Goal: Task Accomplishment & Management: Manage account settings

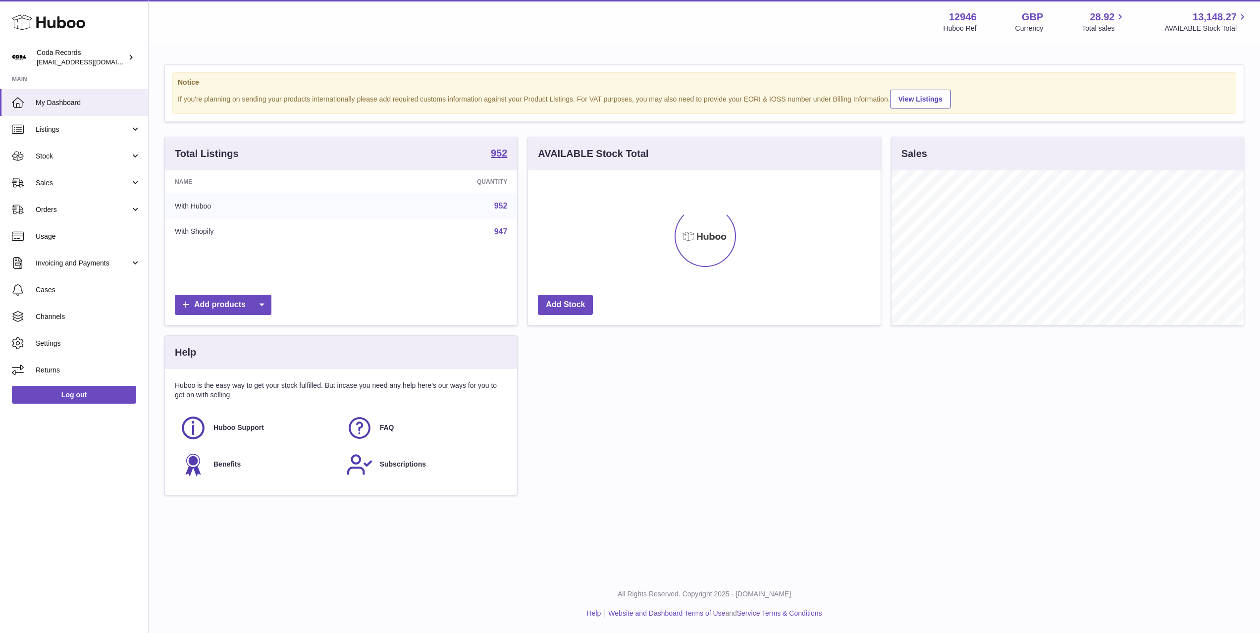
scroll to position [155, 352]
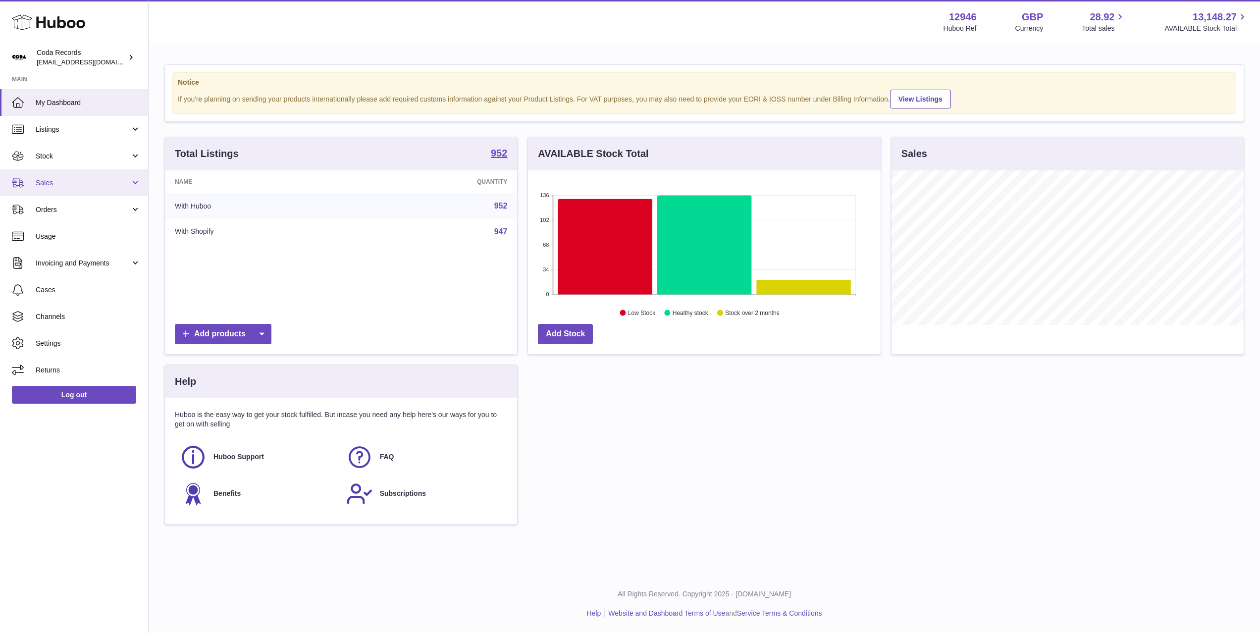
click at [61, 180] on span "Sales" at bounding box center [83, 182] width 95 height 9
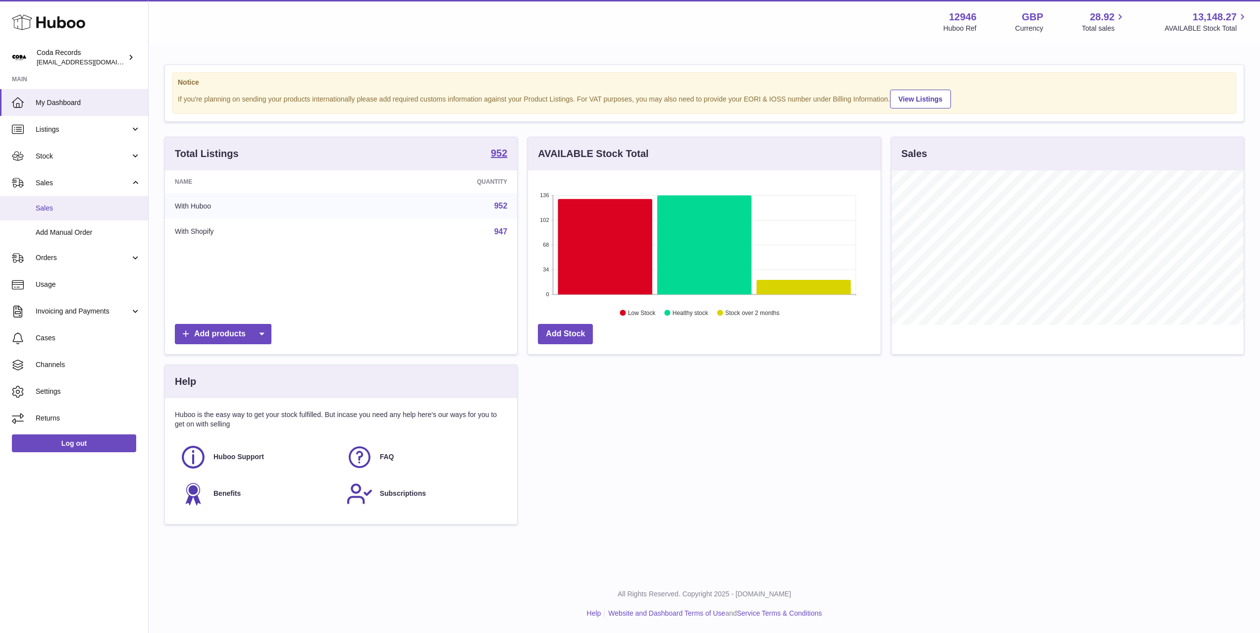
click at [78, 204] on span "Sales" at bounding box center [88, 208] width 105 height 9
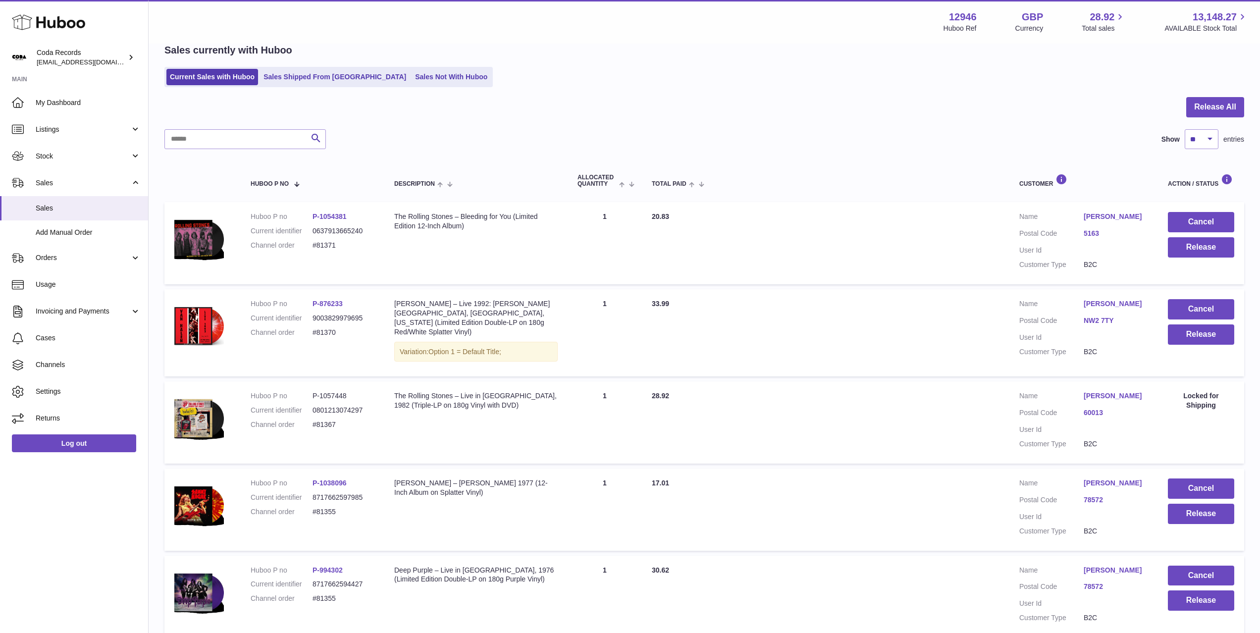
scroll to position [51, 0]
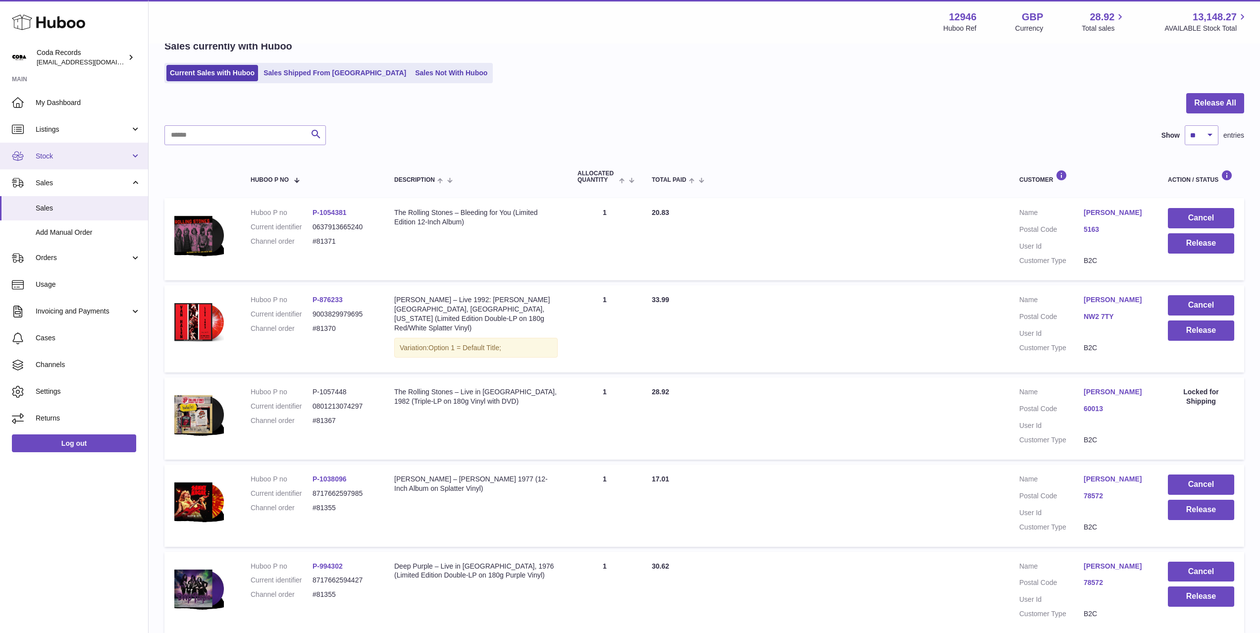
click at [82, 151] on link "Stock" at bounding box center [74, 156] width 148 height 27
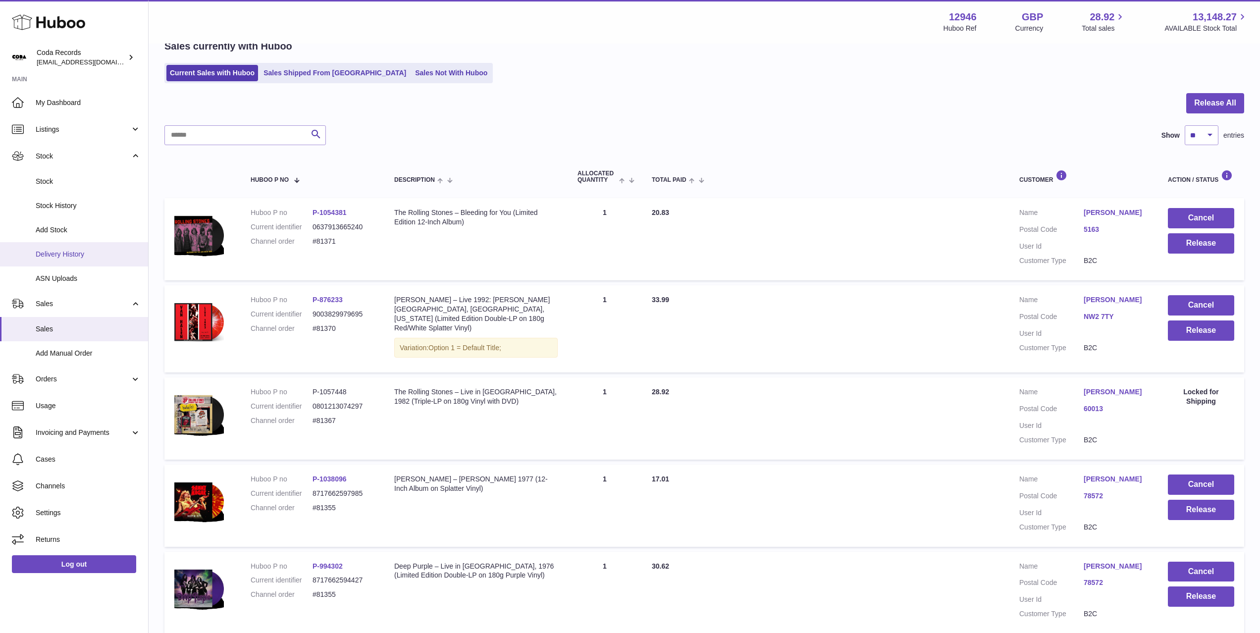
click at [72, 252] on span "Delivery History" at bounding box center [88, 254] width 105 height 9
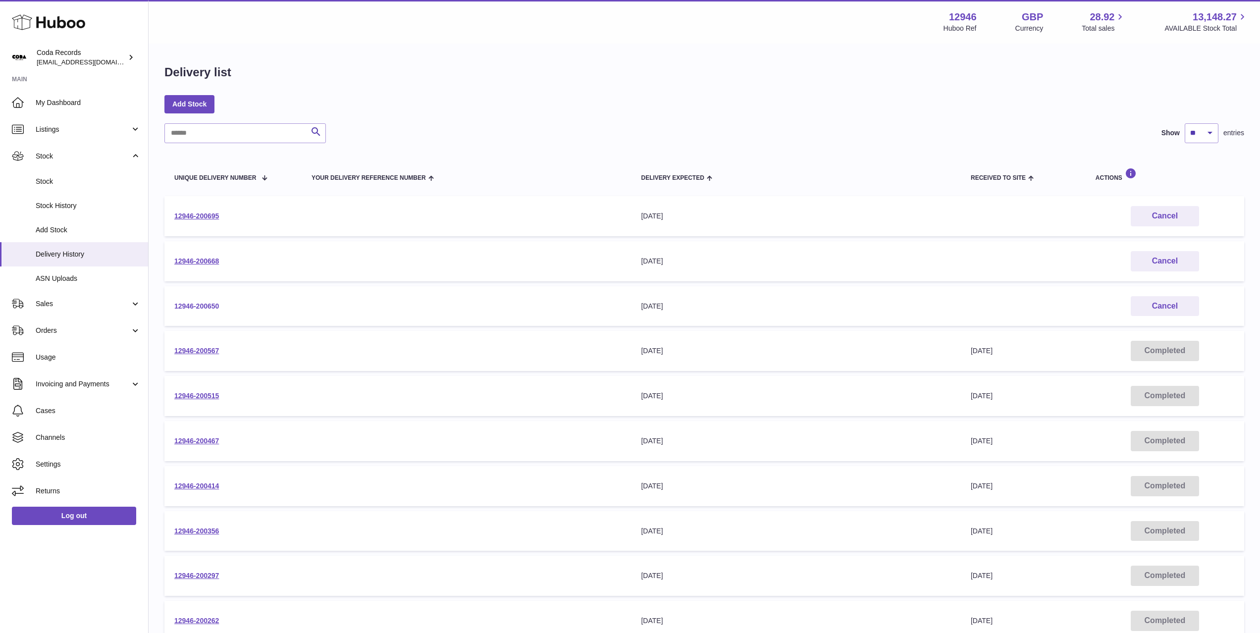
click at [209, 307] on link "12946-200650" at bounding box center [196, 306] width 45 height 8
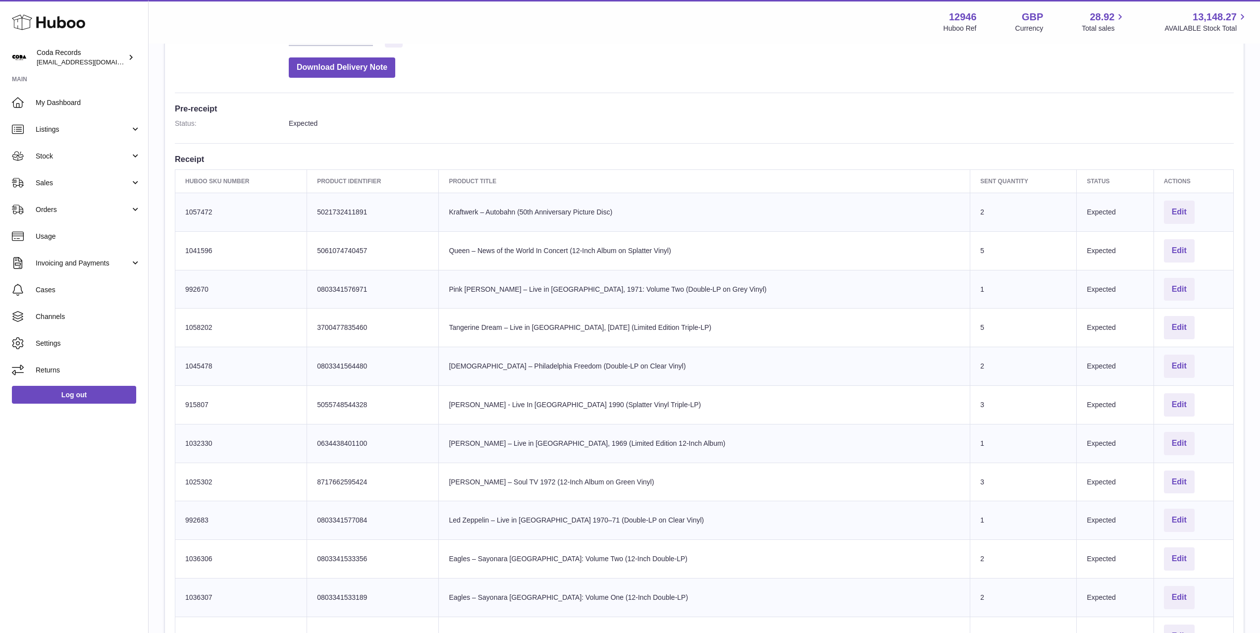
scroll to position [217, 0]
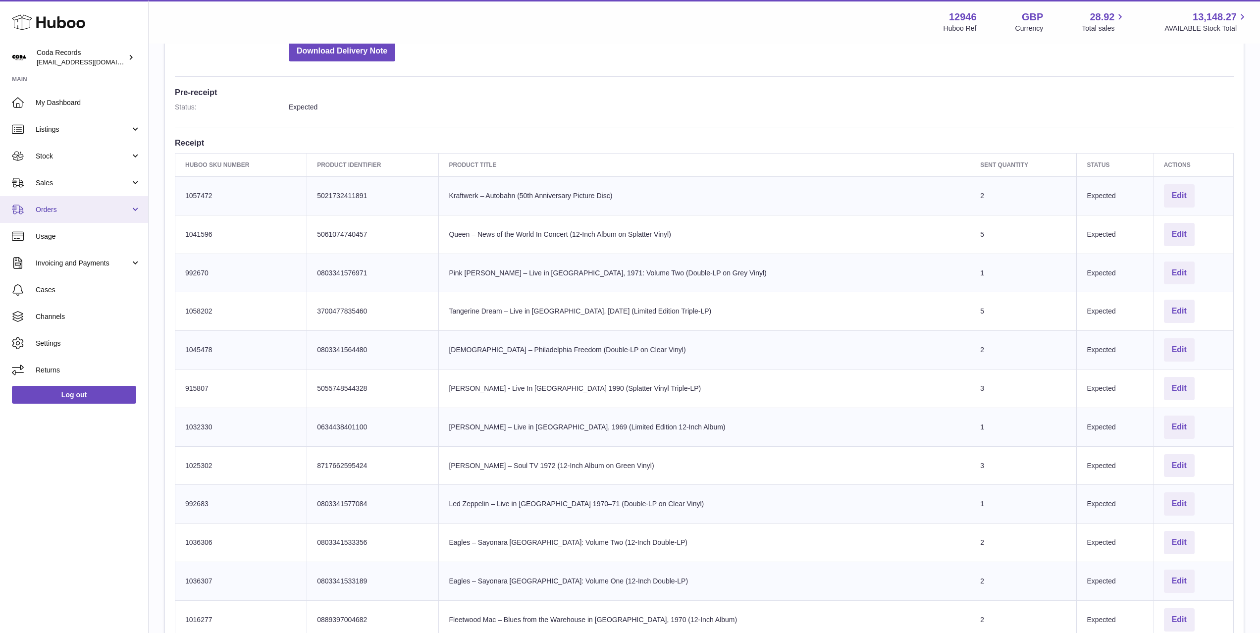
click at [93, 213] on span "Orders" at bounding box center [83, 209] width 95 height 9
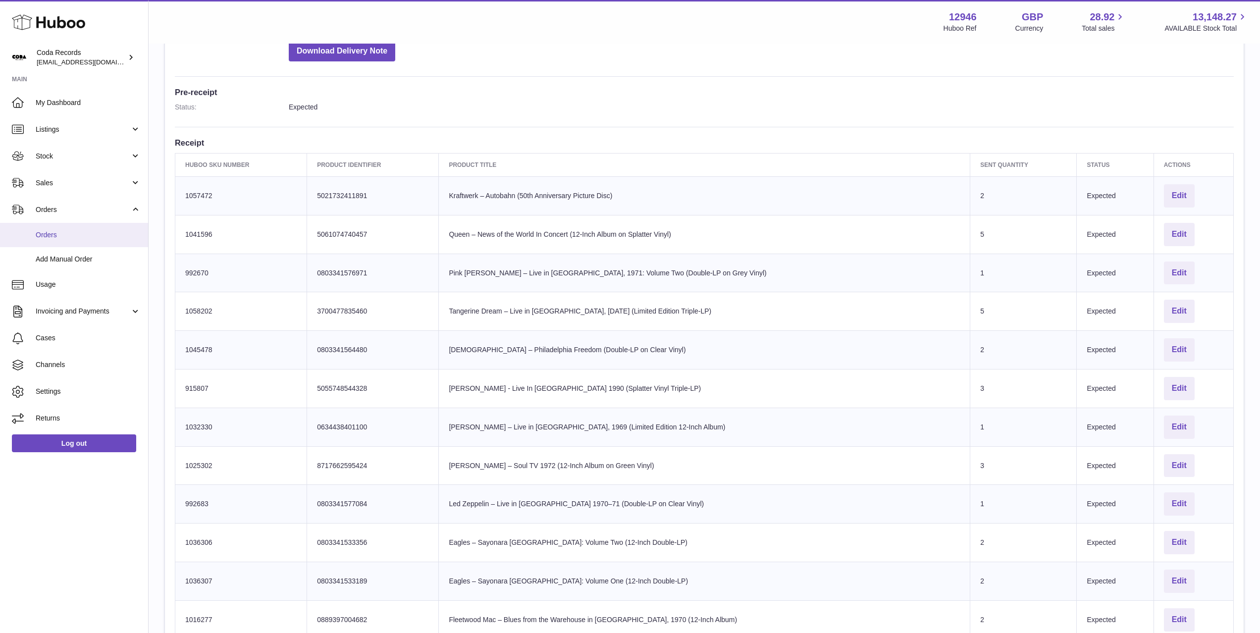
click at [91, 238] on span "Orders" at bounding box center [88, 234] width 105 height 9
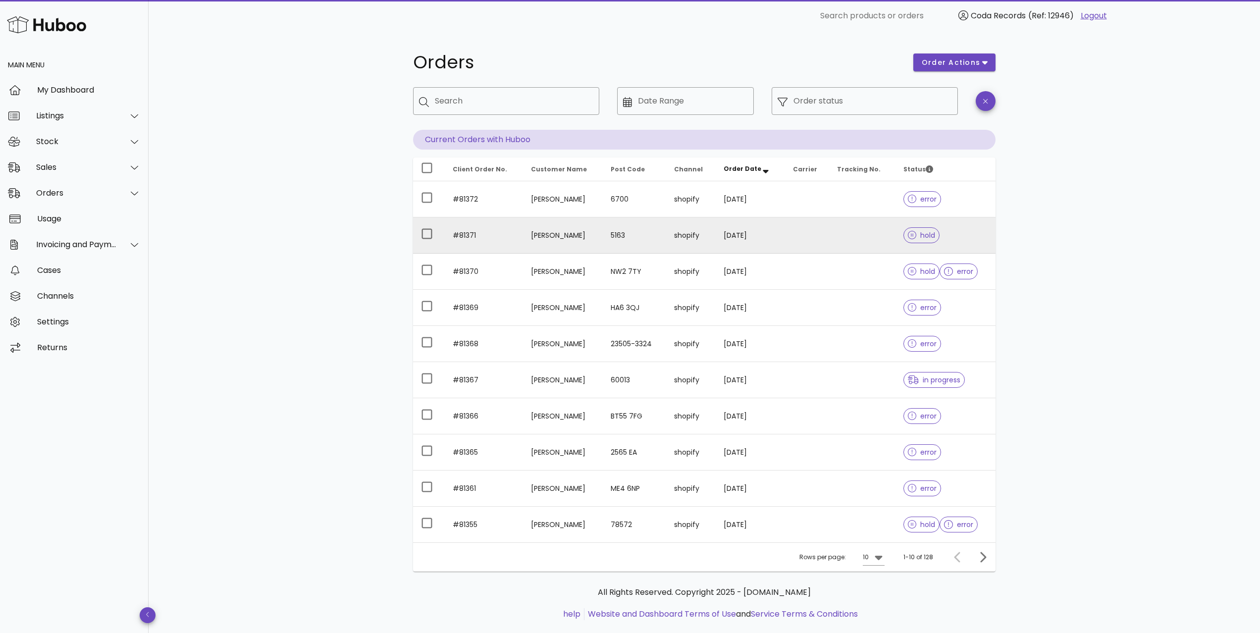
click at [553, 234] on td "Arild Helle" at bounding box center [563, 235] width 80 height 36
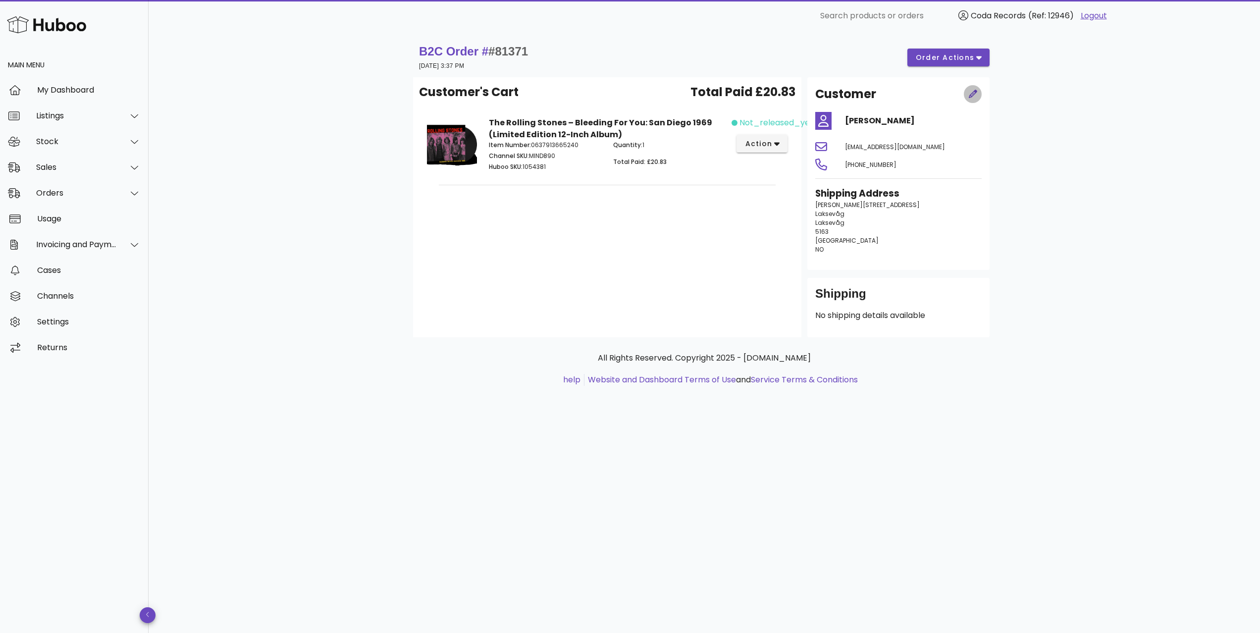
click at [976, 94] on icon "button" at bounding box center [973, 94] width 9 height 9
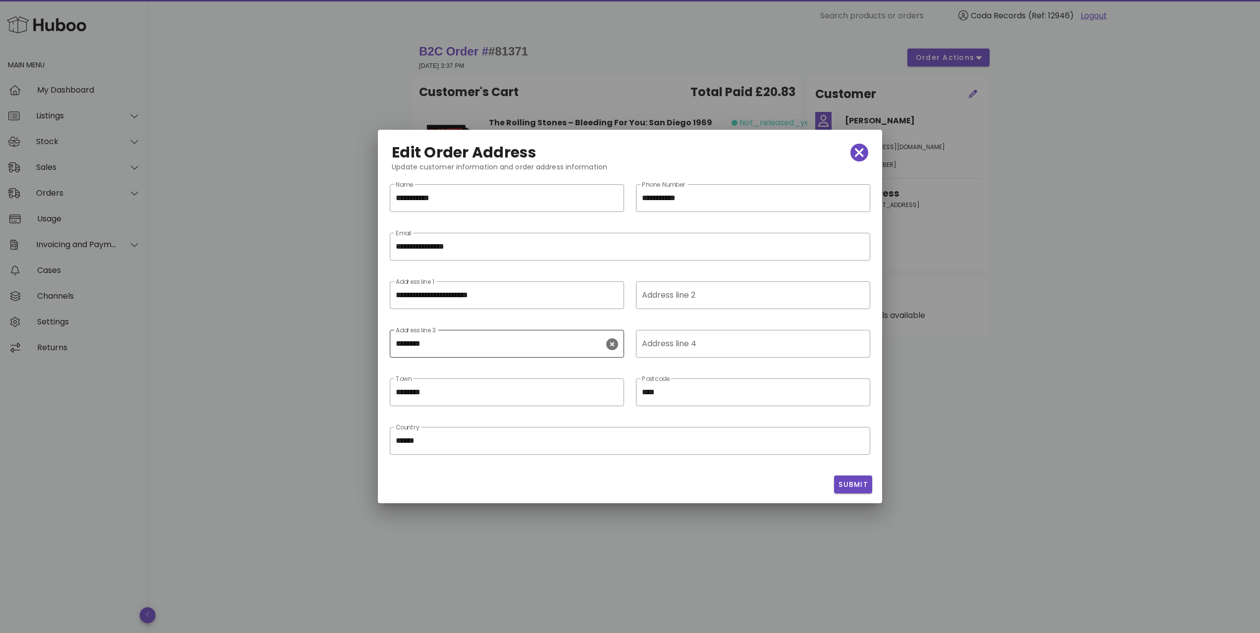
click at [615, 343] on icon "clear icon" at bounding box center [612, 344] width 12 height 12
click at [849, 484] on span "Submit" at bounding box center [853, 484] width 30 height 10
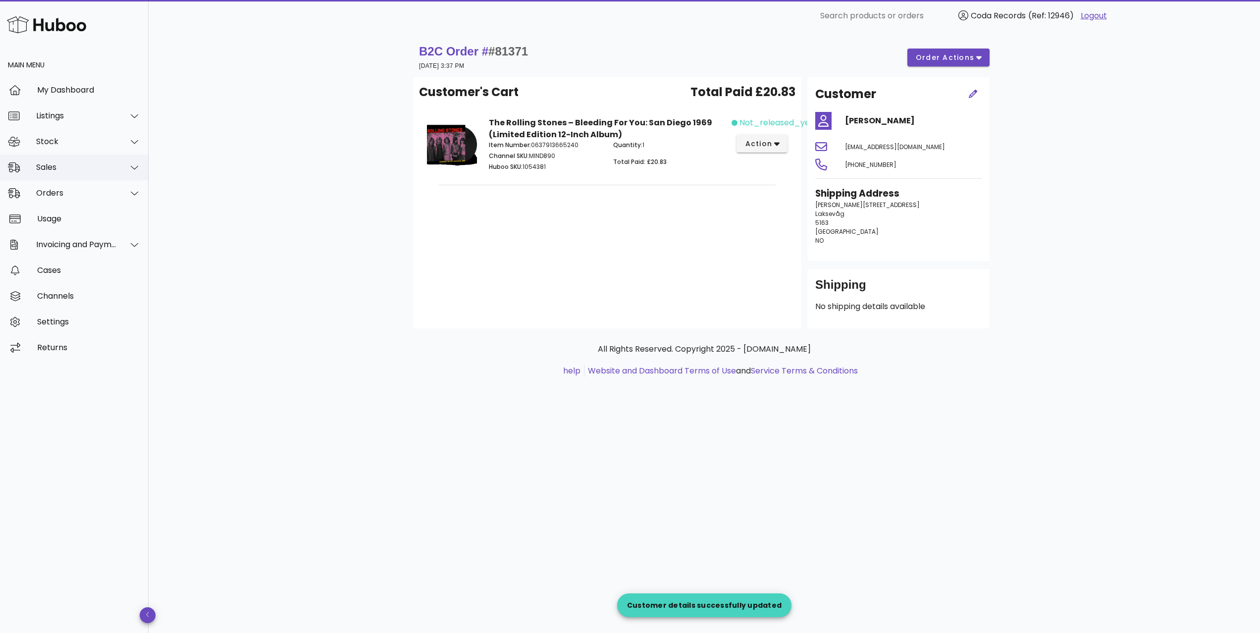
click at [67, 170] on div "Sales" at bounding box center [76, 166] width 81 height 9
drag, startPoint x: 74, startPoint y: 194, endPoint x: 113, endPoint y: 196, distance: 39.2
click at [74, 194] on div "Sales" at bounding box center [88, 191] width 105 height 9
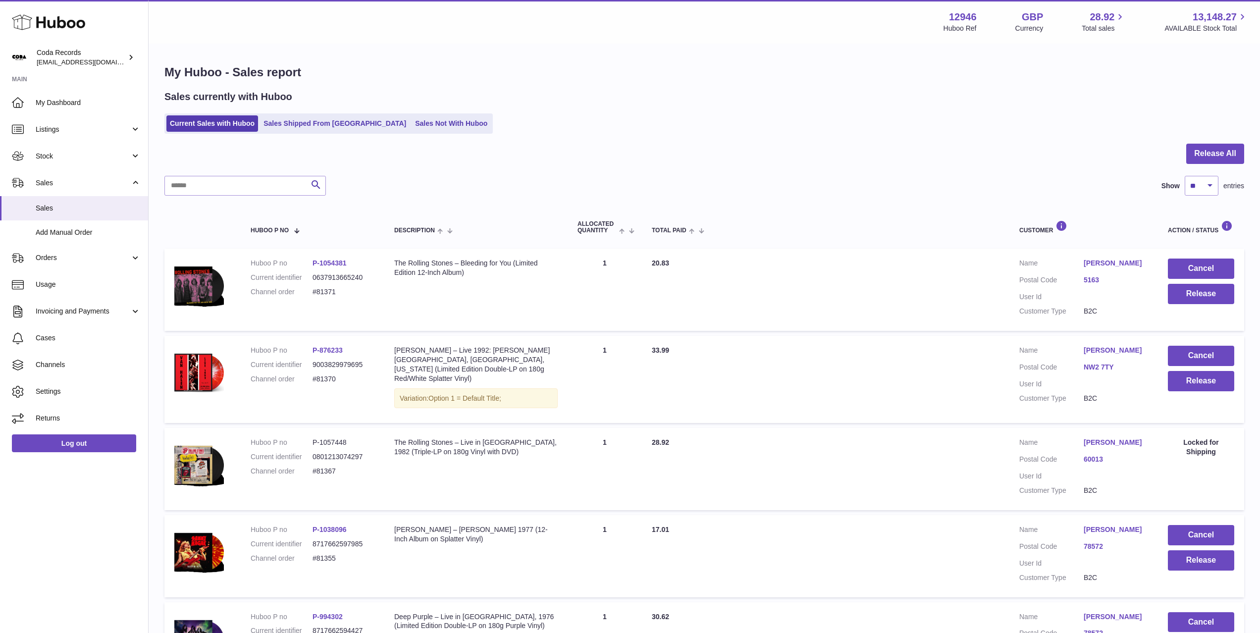
click at [1110, 261] on link "Arild Helle" at bounding box center [1116, 263] width 64 height 9
click at [991, 281] on div "**********" at bounding box center [630, 331] width 1260 height 633
click at [1197, 294] on button "Release" at bounding box center [1201, 294] width 66 height 20
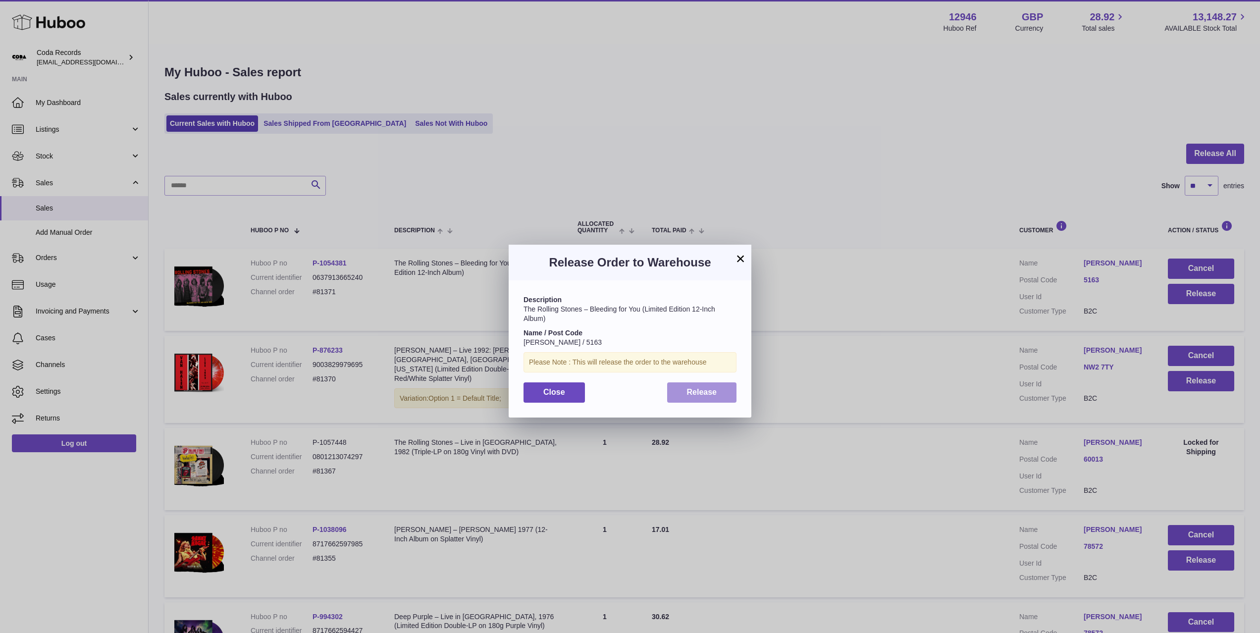
drag, startPoint x: 729, startPoint y: 390, endPoint x: 740, endPoint y: 390, distance: 11.4
click at [730, 390] on button "Release" at bounding box center [702, 392] width 70 height 20
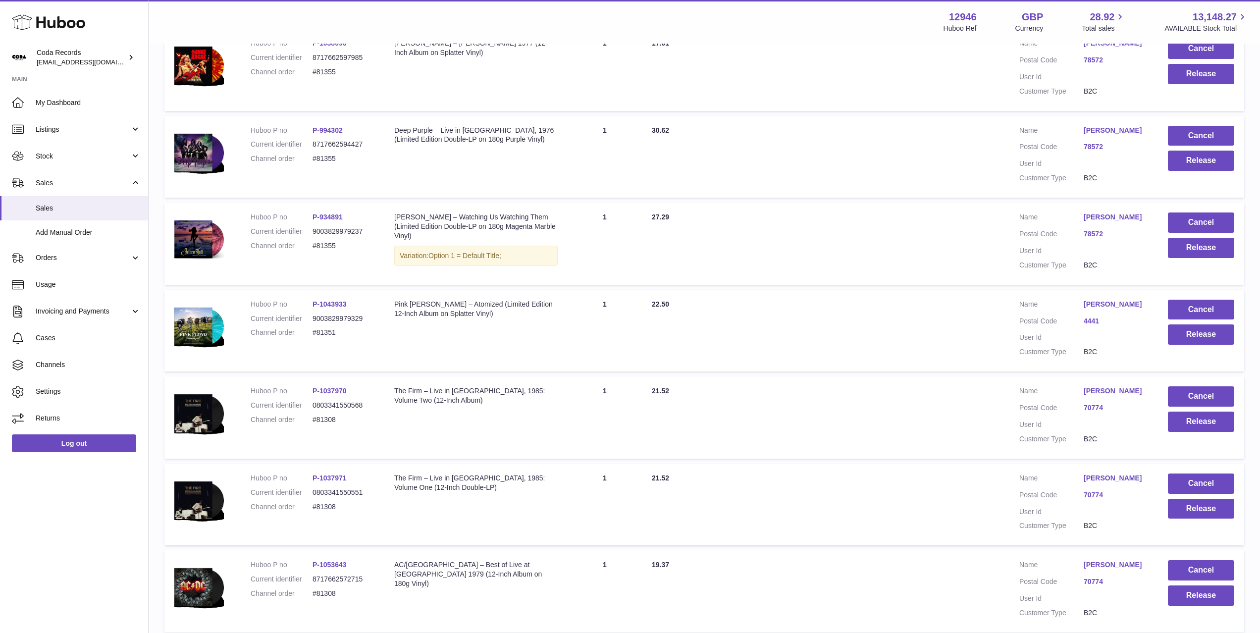
scroll to position [589, 0]
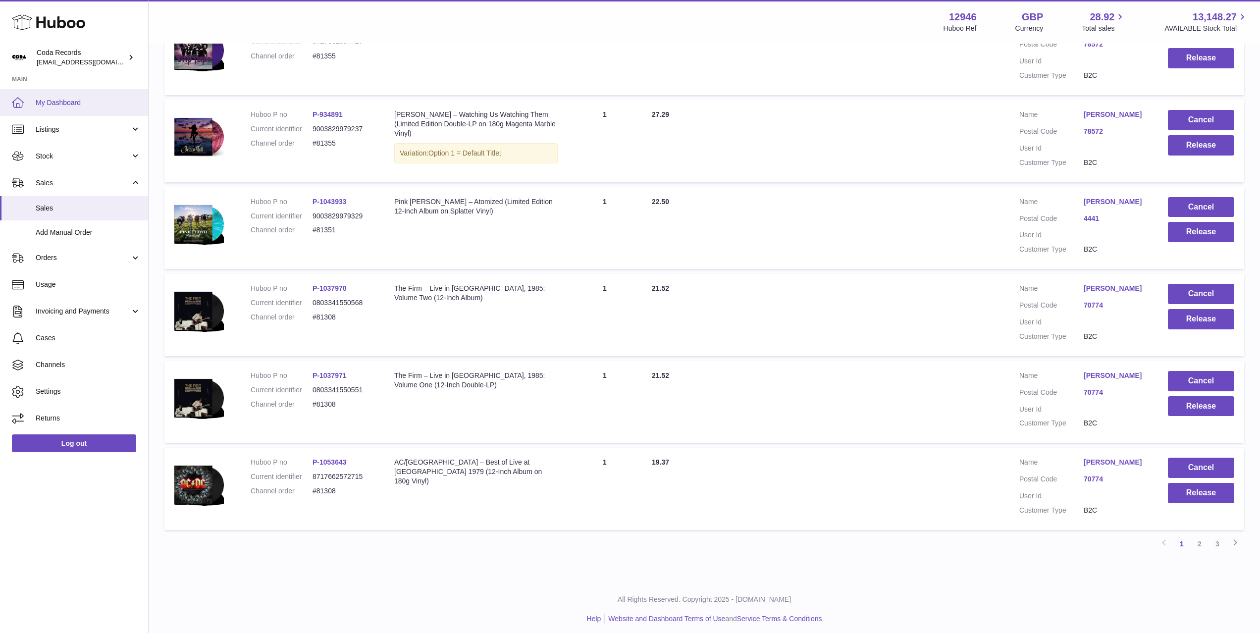
click at [85, 110] on link "My Dashboard" at bounding box center [74, 102] width 148 height 27
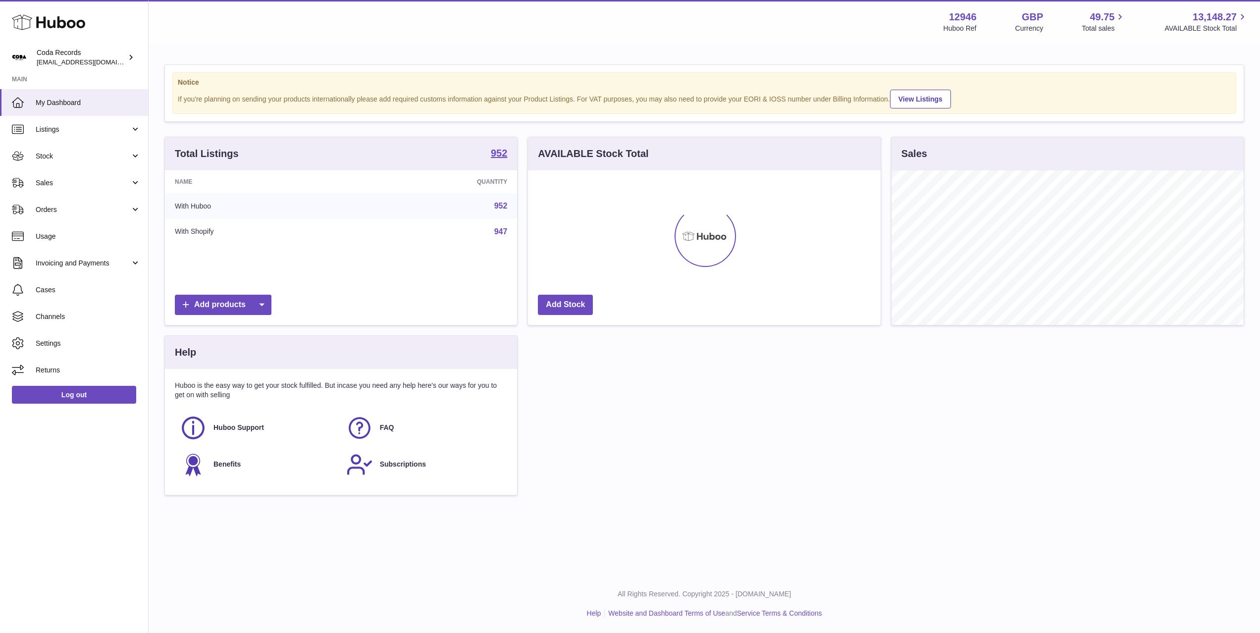
scroll to position [155, 352]
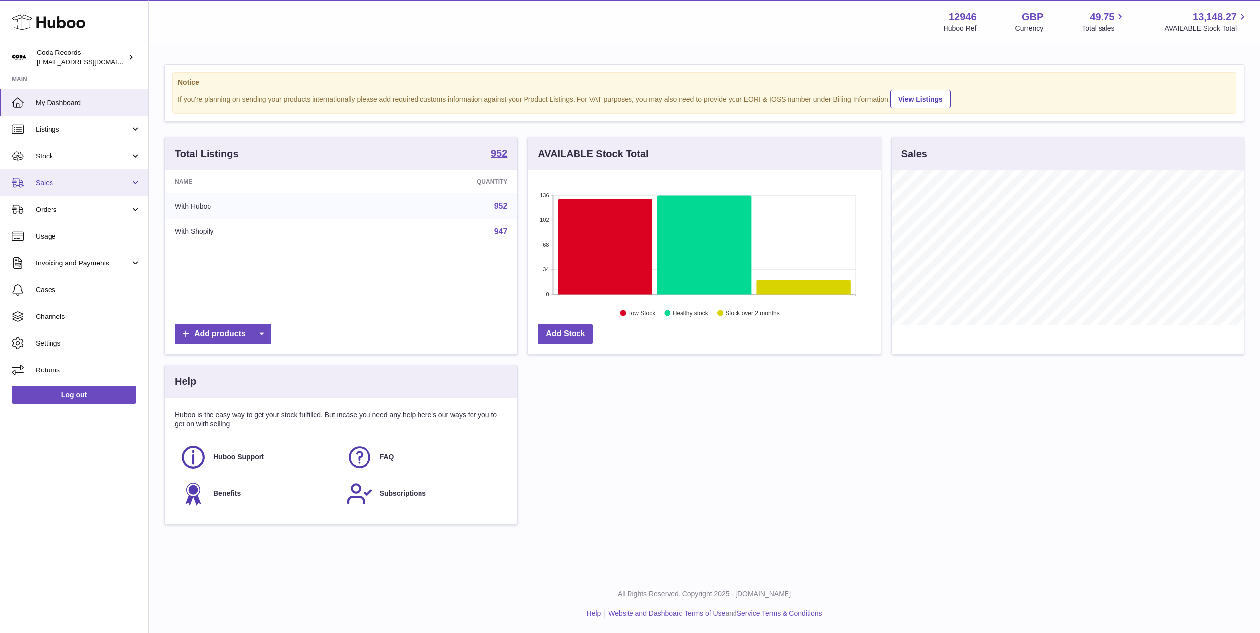
click at [69, 186] on span "Sales" at bounding box center [83, 182] width 95 height 9
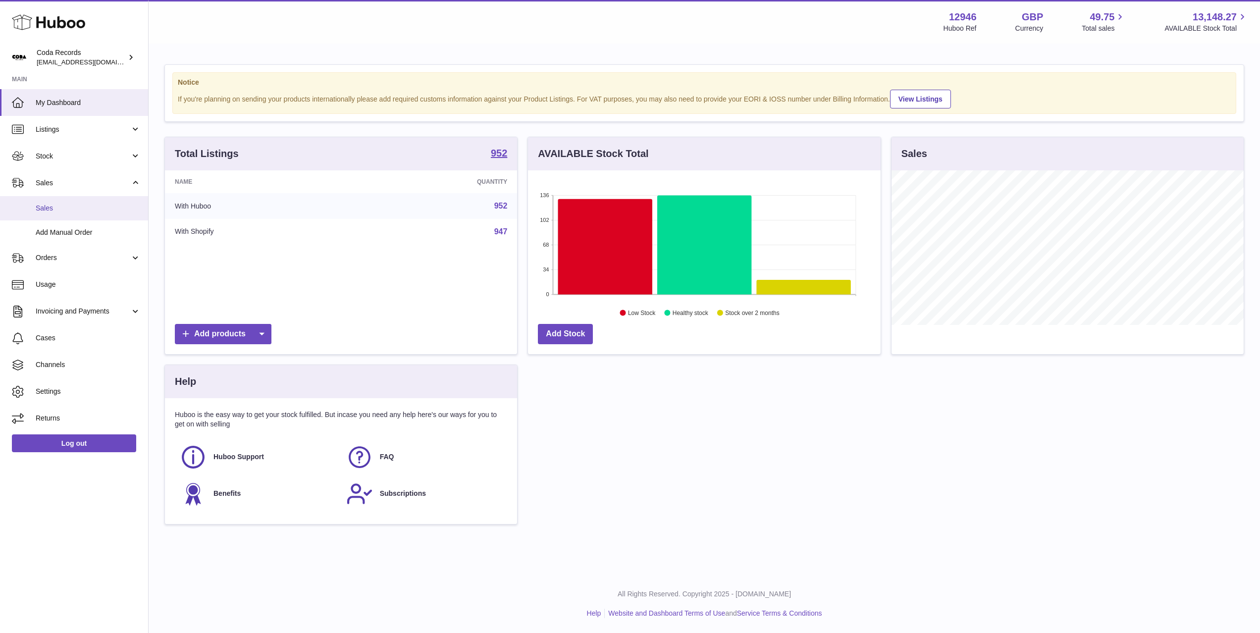
click at [80, 209] on span "Sales" at bounding box center [88, 208] width 105 height 9
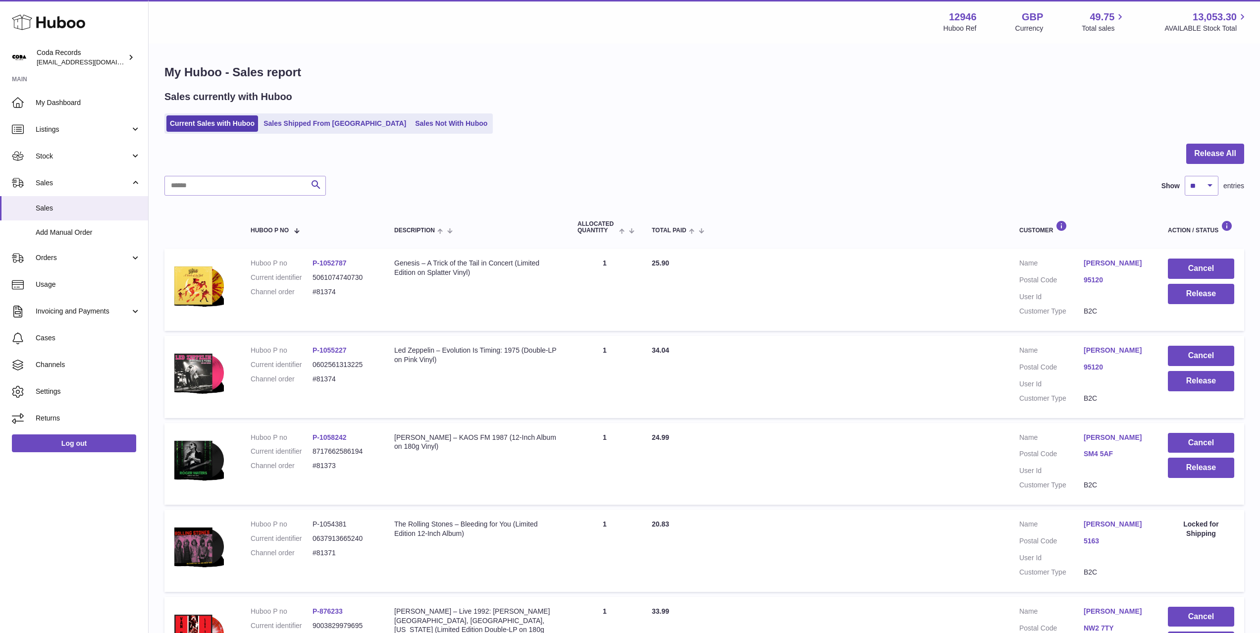
click at [1115, 438] on link "[PERSON_NAME]" at bounding box center [1116, 437] width 64 height 9
click at [1134, 484] on div "**********" at bounding box center [630, 331] width 1260 height 633
click at [1194, 474] on button "Release" at bounding box center [1201, 468] width 66 height 20
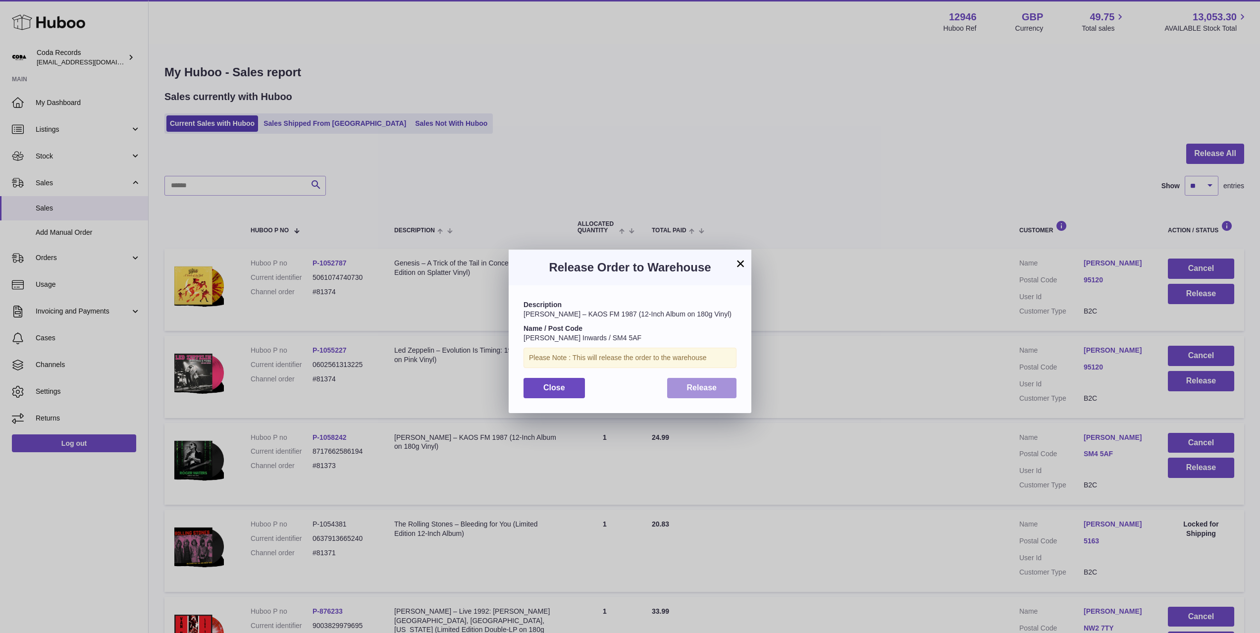
click at [714, 392] on span "Release" at bounding box center [702, 387] width 30 height 8
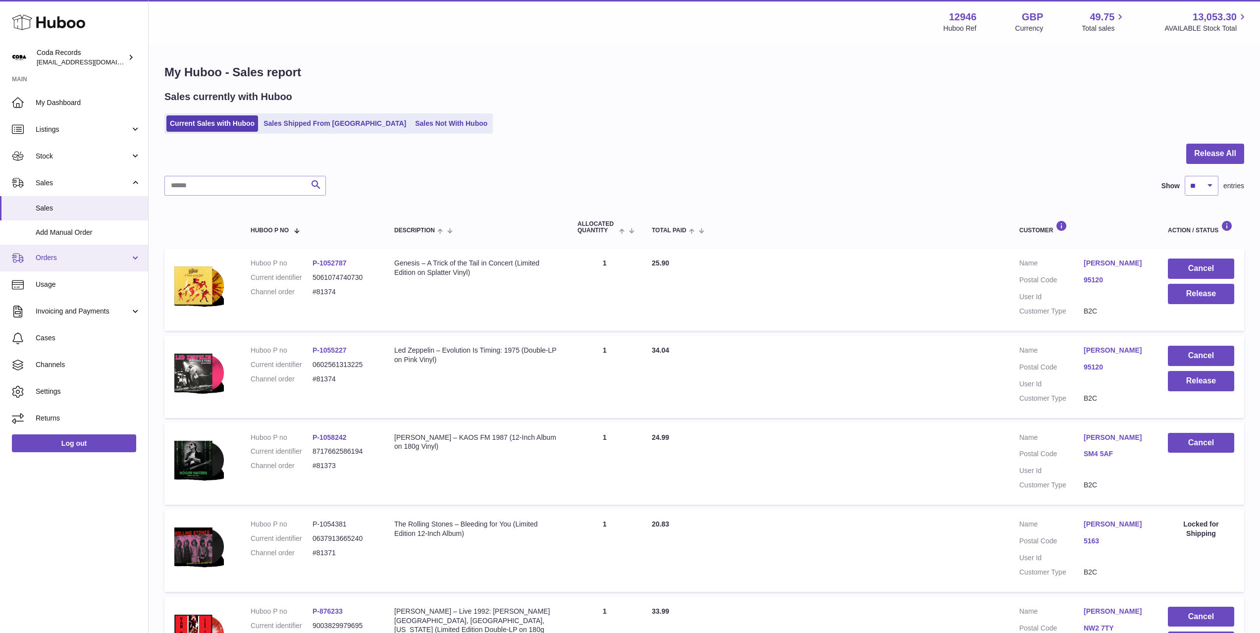
click at [62, 261] on span "Orders" at bounding box center [83, 257] width 95 height 9
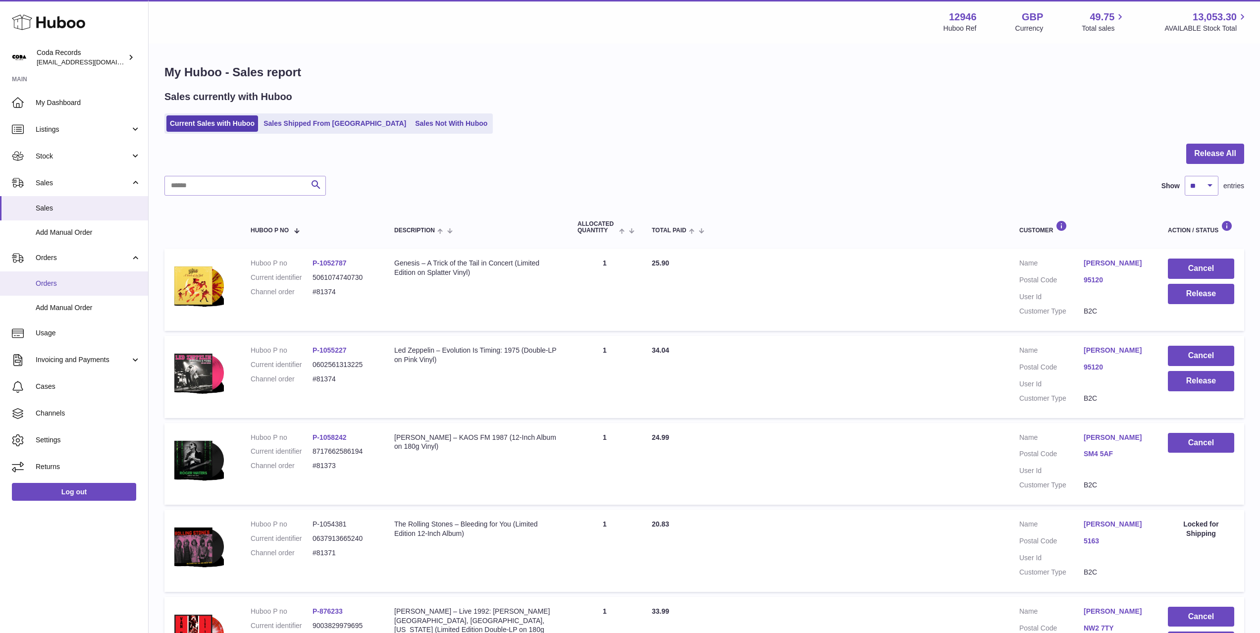
click at [71, 288] on link "Orders" at bounding box center [74, 283] width 148 height 24
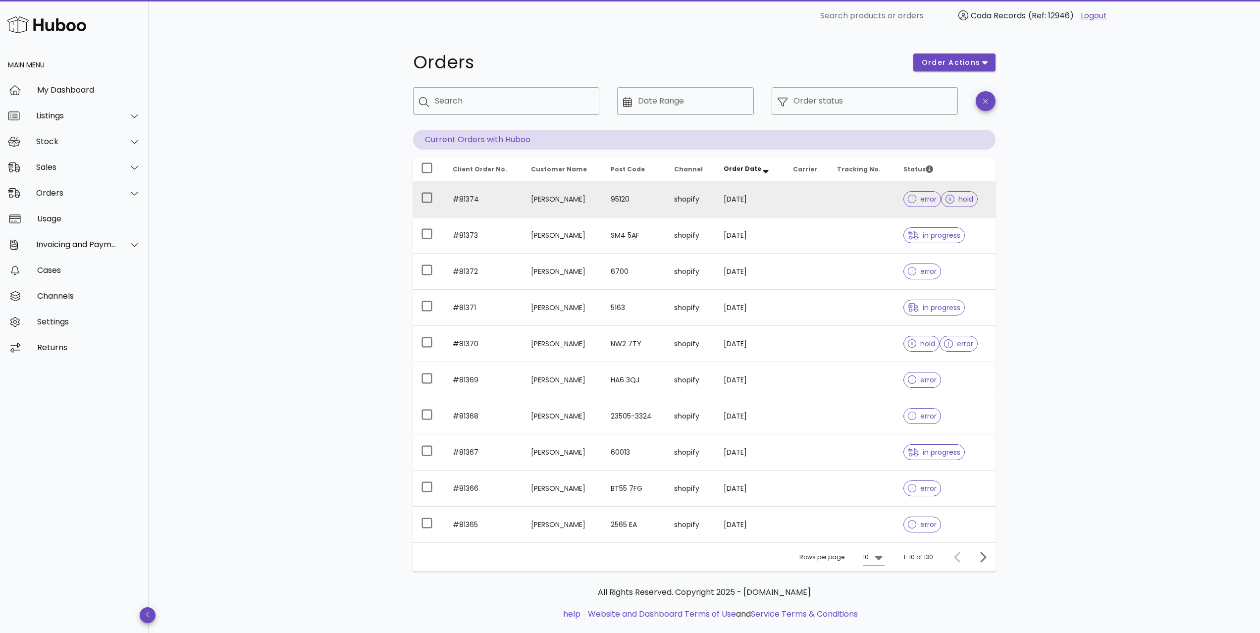
click at [545, 199] on td "[PERSON_NAME]" at bounding box center [563, 199] width 80 height 36
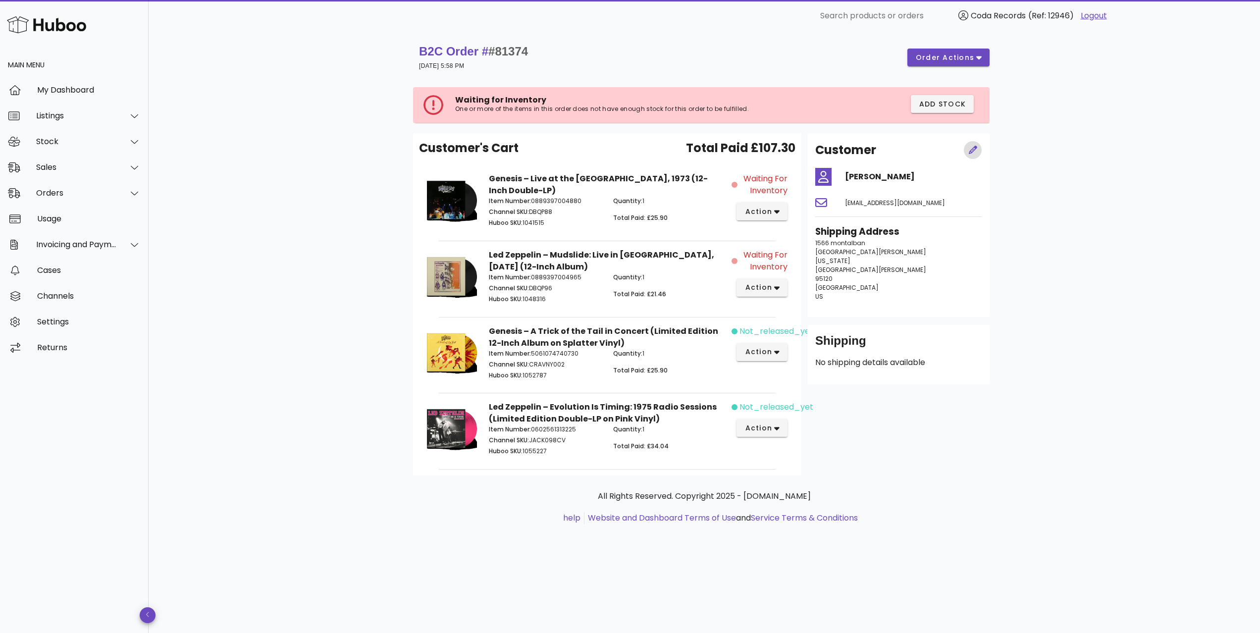
click at [972, 152] on icon "button" at bounding box center [973, 150] width 8 height 8
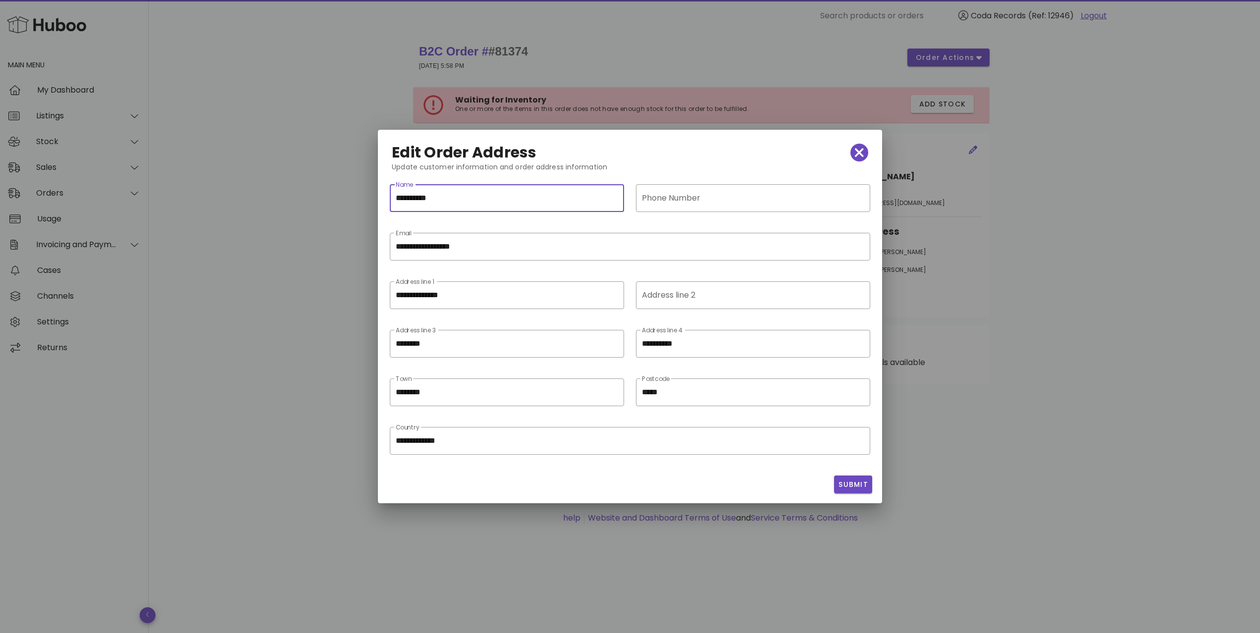
click at [391, 197] on div "**********" at bounding box center [507, 198] width 234 height 28
click at [424, 198] on input "**********" at bounding box center [507, 198] width 222 height 16
type input "**********"
drag, startPoint x: 436, startPoint y: 297, endPoint x: 442, endPoint y: 299, distance: 6.3
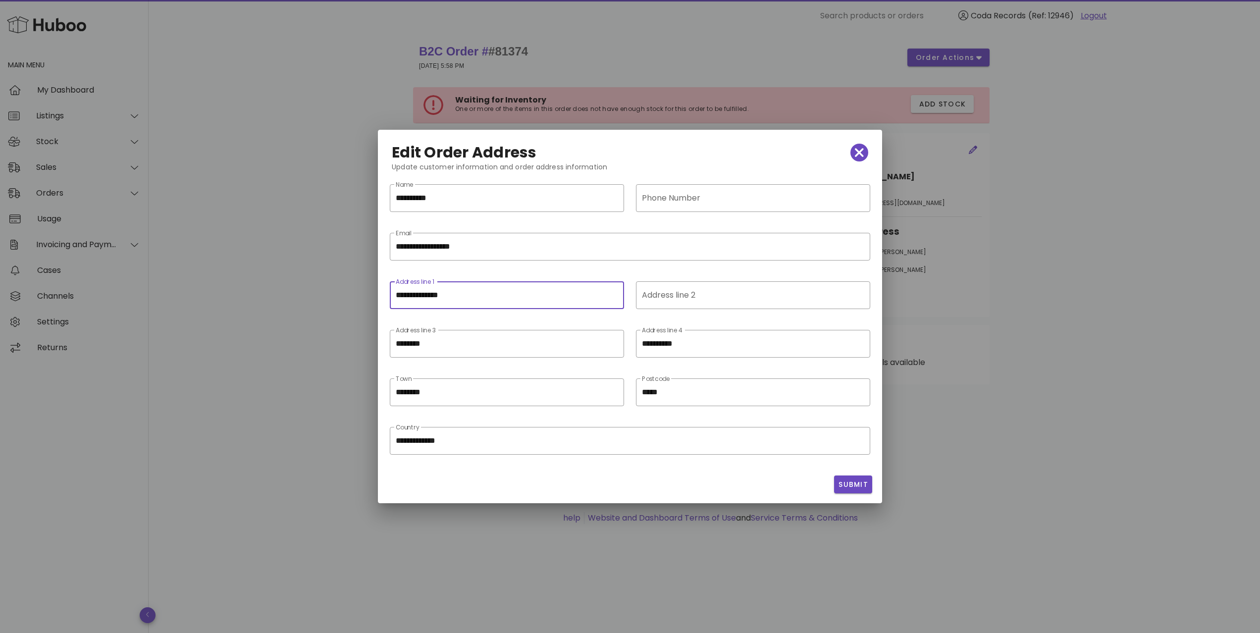
click at [492, 298] on input "**********" at bounding box center [507, 295] width 222 height 16
drag, startPoint x: 417, startPoint y: 294, endPoint x: 502, endPoint y: 300, distance: 85.9
click at [496, 297] on input "**********" at bounding box center [507, 295] width 222 height 16
paste input "***"
type input "**********"
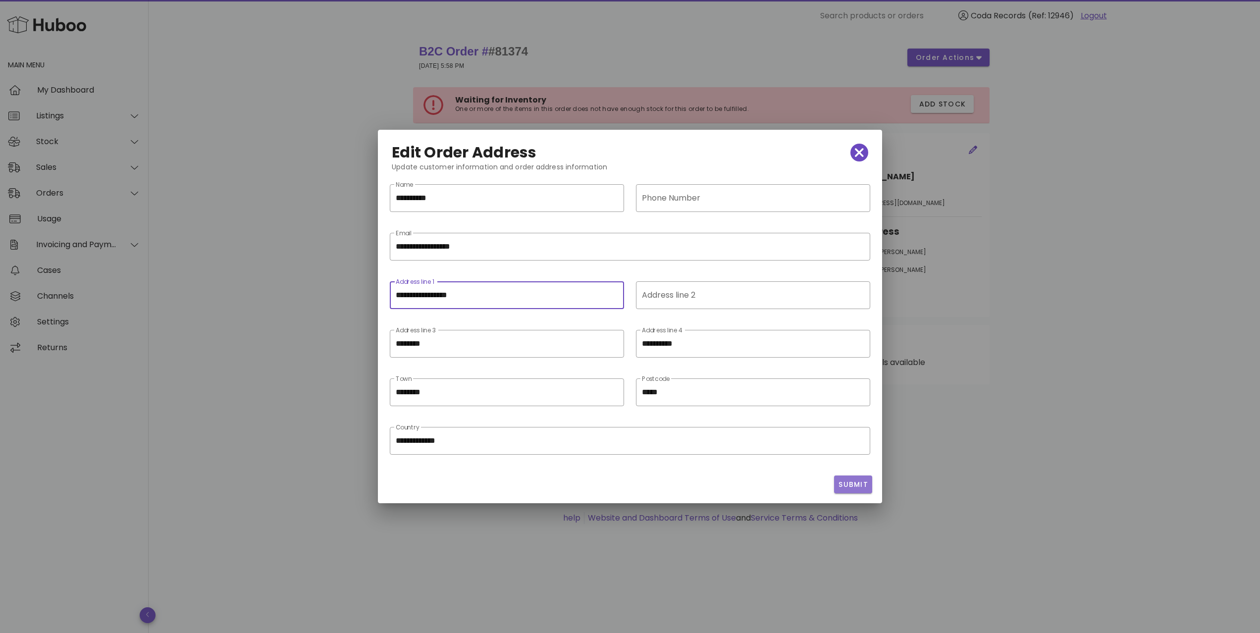
click at [859, 483] on span "Submit" at bounding box center [853, 484] width 30 height 10
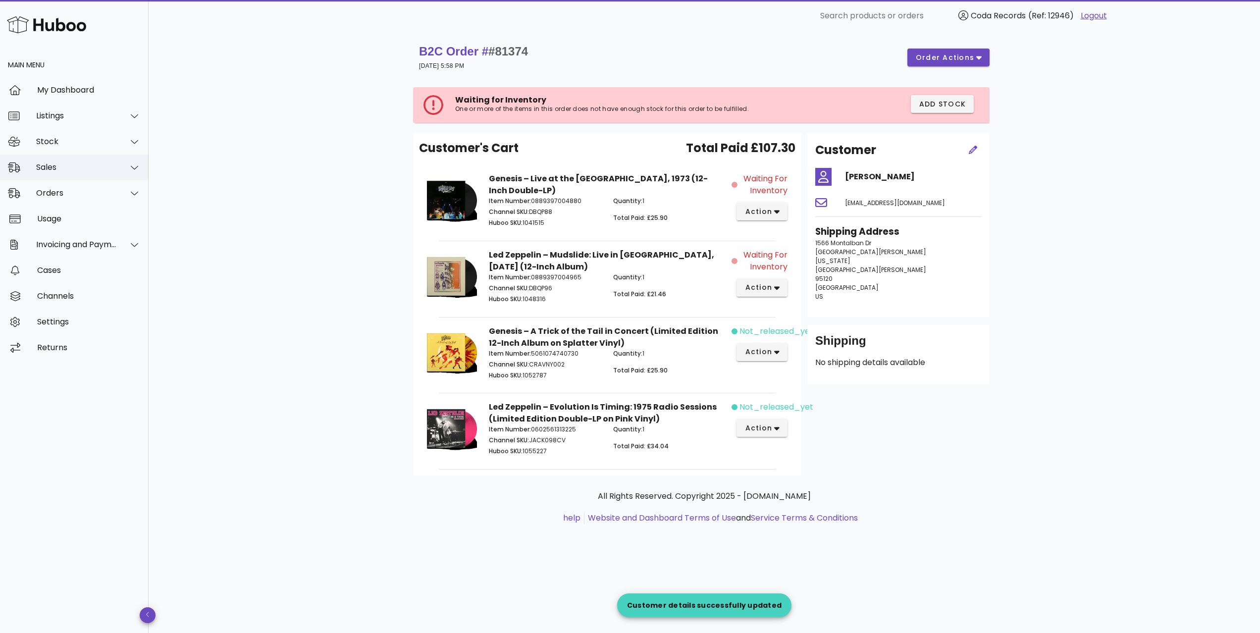
drag, startPoint x: 85, startPoint y: 170, endPoint x: 83, endPoint y: 180, distance: 9.5
click at [85, 170] on div "Sales" at bounding box center [76, 166] width 81 height 9
click at [83, 188] on div "Sales" at bounding box center [88, 191] width 105 height 9
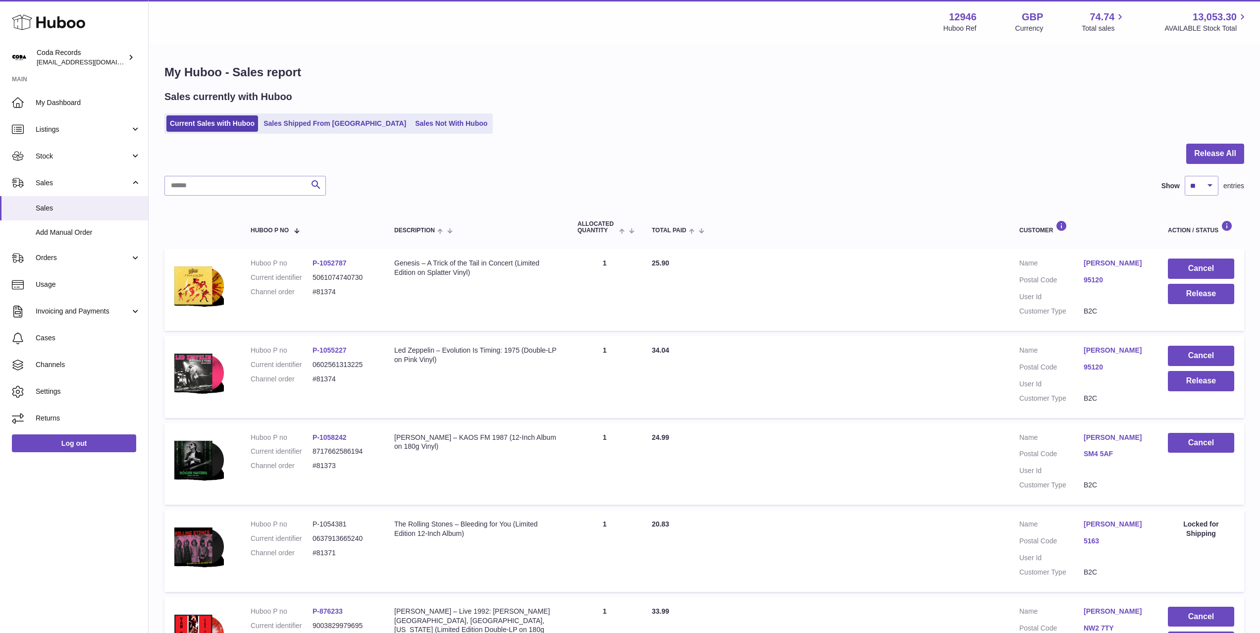
click at [1115, 265] on link "Edwin Blom" at bounding box center [1116, 263] width 64 height 9
click at [947, 217] on div at bounding box center [630, 316] width 1260 height 633
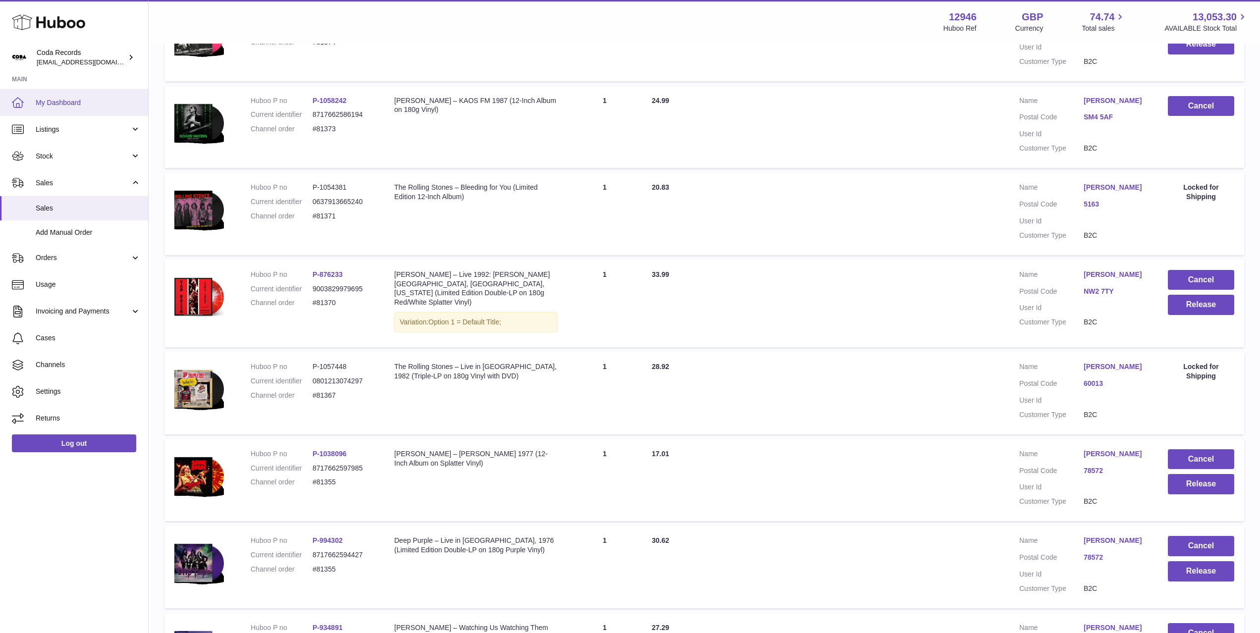
scroll to position [338, 0]
click at [76, 101] on span "My Dashboard" at bounding box center [88, 102] width 105 height 9
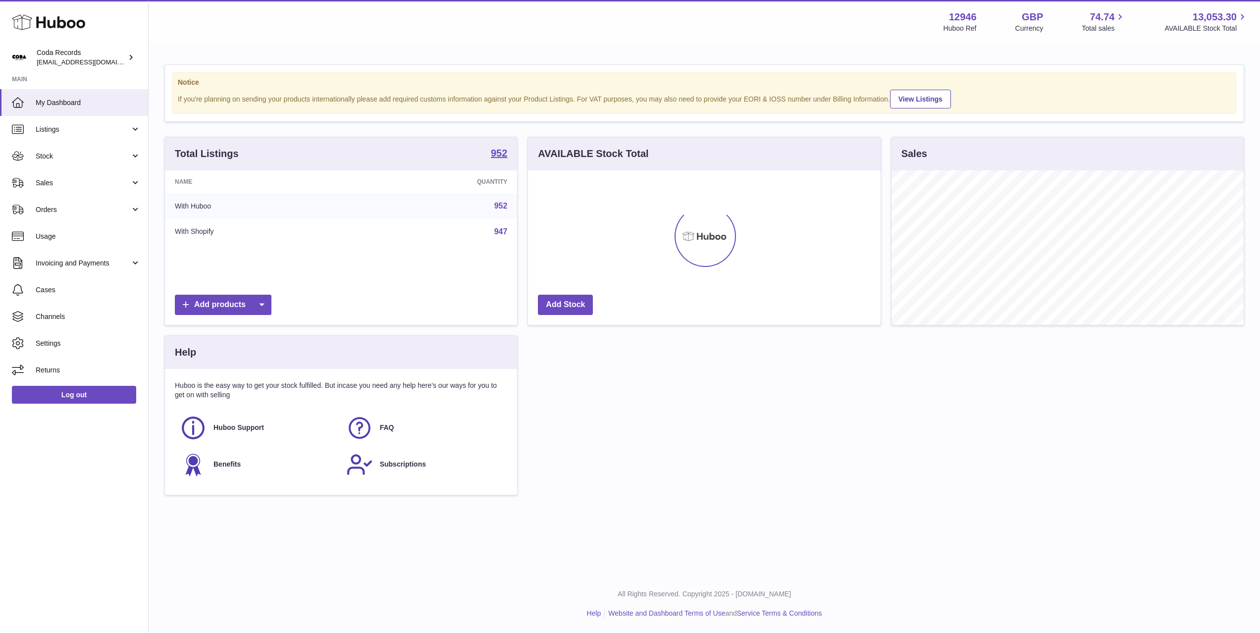
scroll to position [155, 352]
